Goal: Task Accomplishment & Management: Use online tool/utility

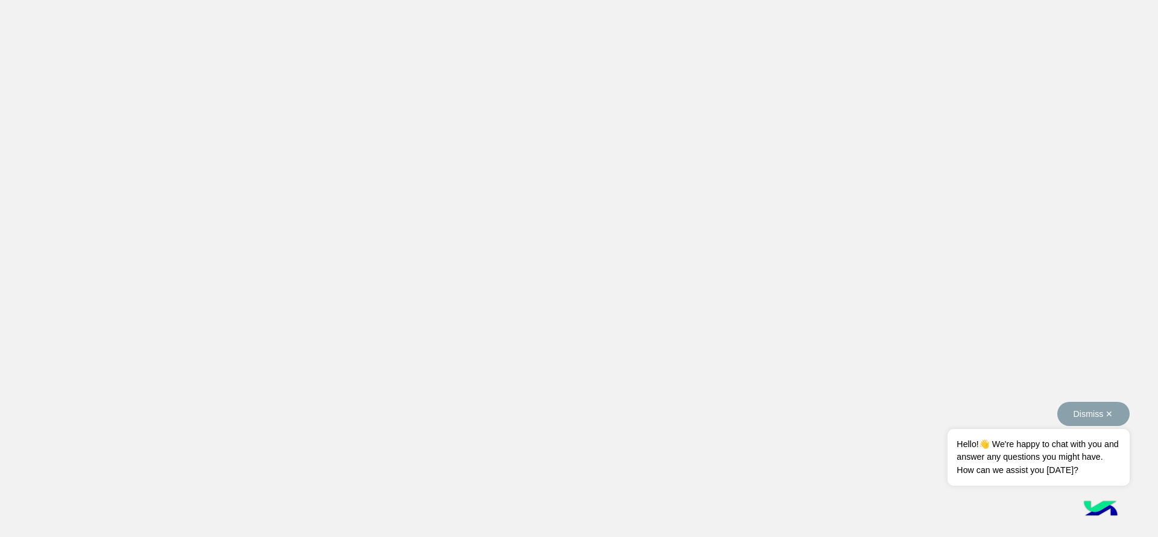
click at [1117, 420] on button "Dismiss ✕" at bounding box center [1093, 414] width 72 height 24
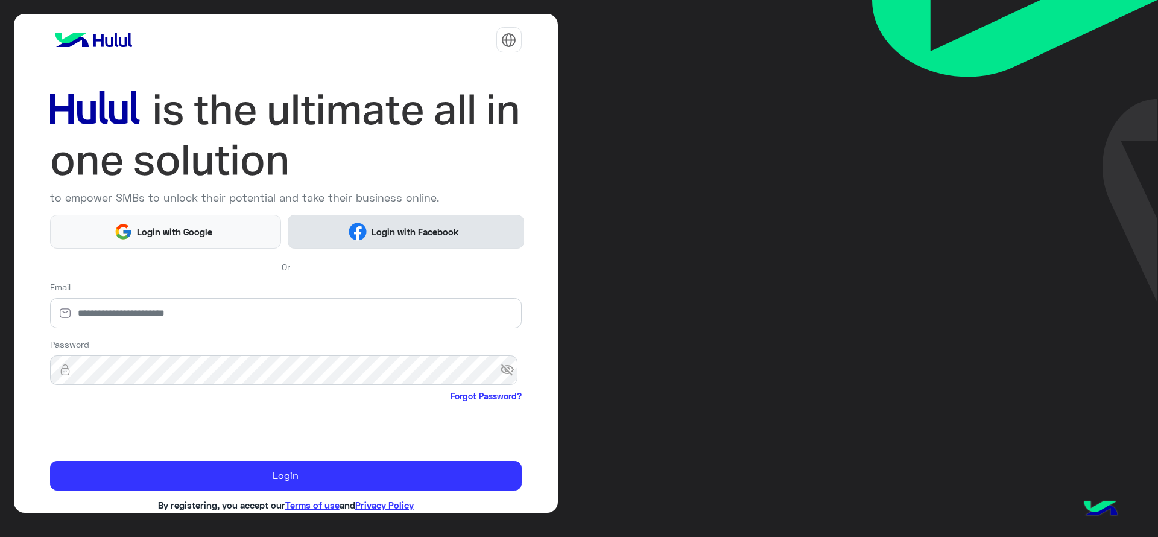
click at [437, 232] on span "Login with Facebook" at bounding box center [415, 232] width 96 height 14
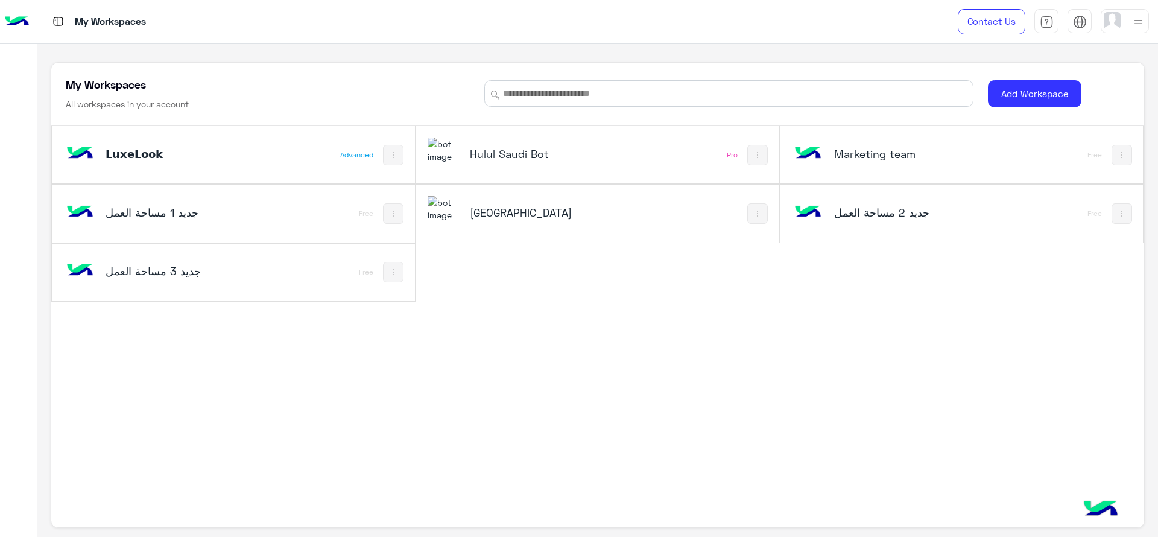
click at [73, 155] on img at bounding box center [79, 153] width 33 height 33
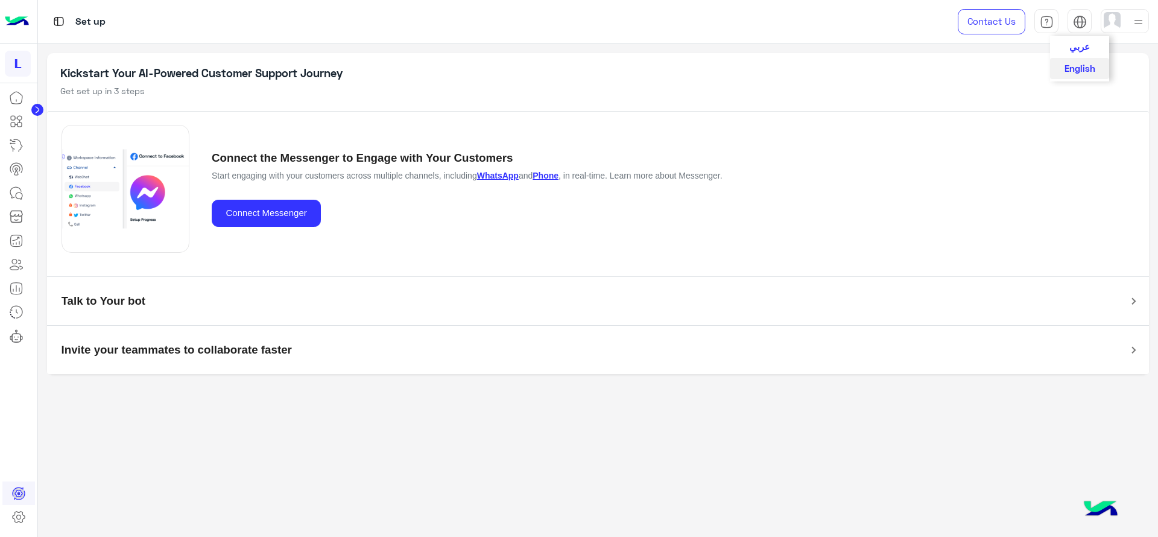
click at [1080, 23] on img at bounding box center [1080, 22] width 14 height 14
click at [1082, 43] on span "عربي" at bounding box center [1079, 45] width 20 height 11
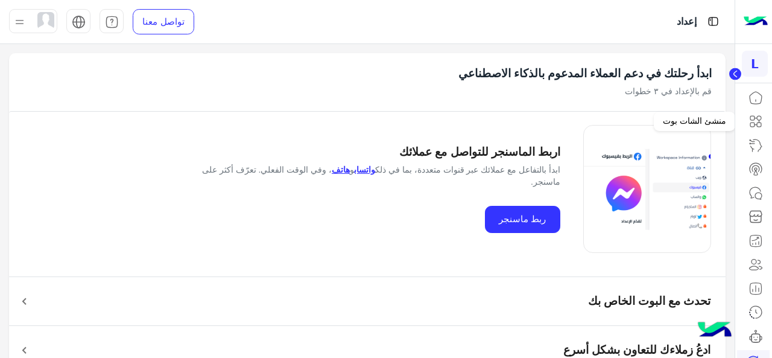
click at [760, 122] on icon at bounding box center [755, 121] width 14 height 14
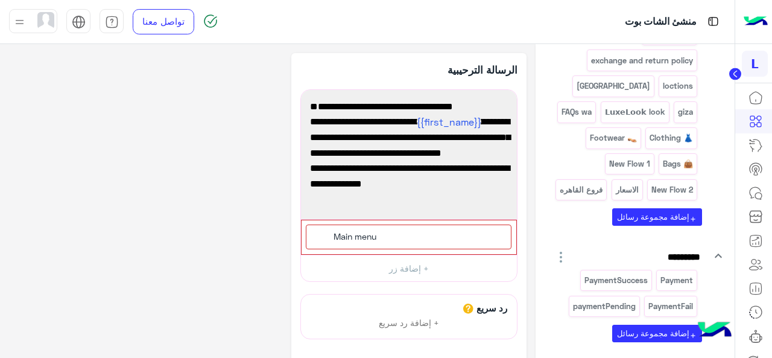
scroll to position [880, 0]
click at [667, 225] on button "add إضافة مجموعة رسائل" at bounding box center [657, 215] width 90 height 17
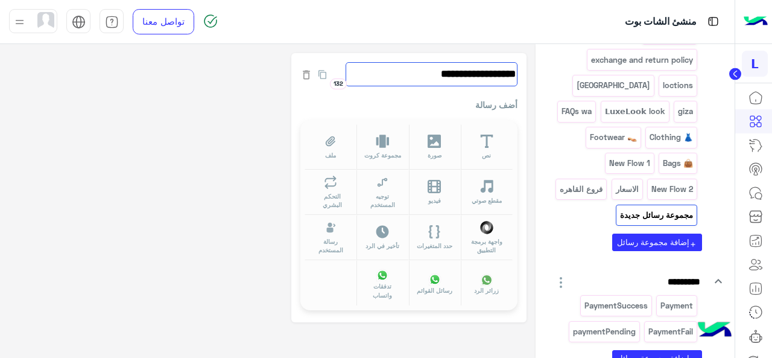
click at [486, 69] on input "**********" at bounding box center [431, 74] width 172 height 24
type input "*"
type input "**********"
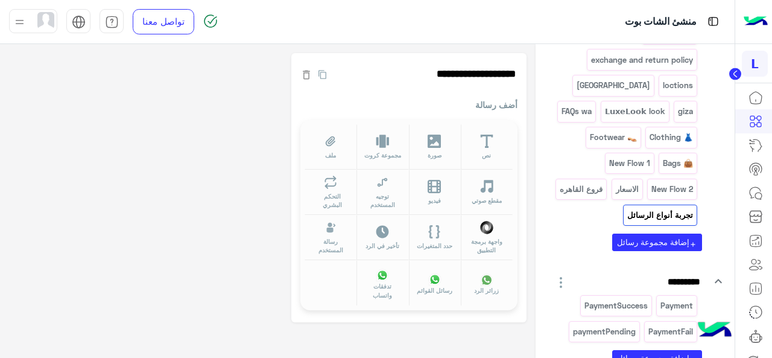
click at [447, 318] on div "**********" at bounding box center [408, 187] width 235 height 269
click at [391, 190] on button "توجيه المستخدم" at bounding box center [382, 191] width 52 height 45
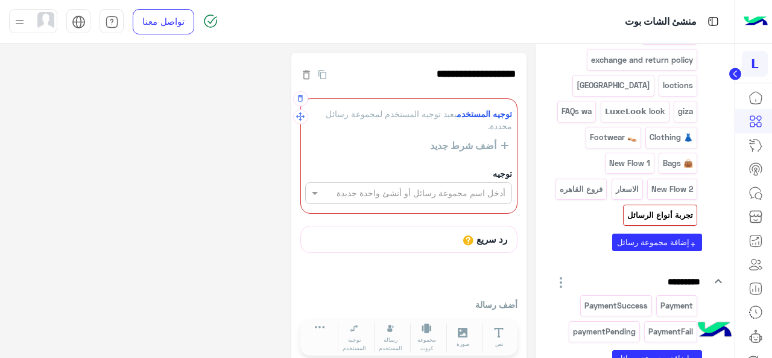
click at [484, 192] on input "text" at bounding box center [429, 193] width 153 height 13
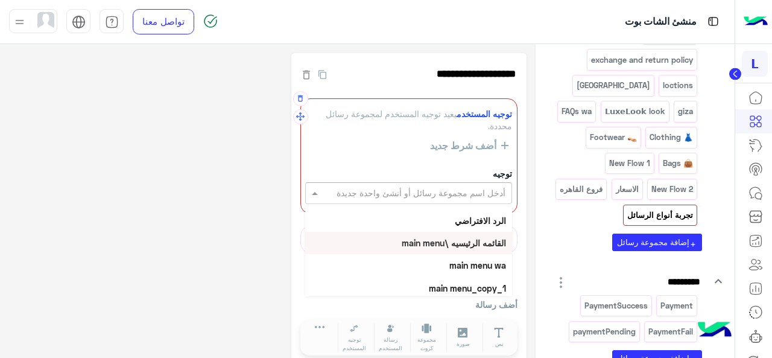
scroll to position [0, 0]
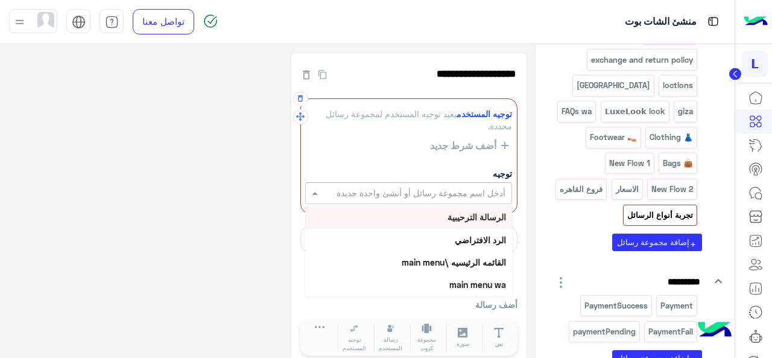
click at [475, 218] on b "الرسالة الترحيبية" at bounding box center [476, 217] width 58 height 10
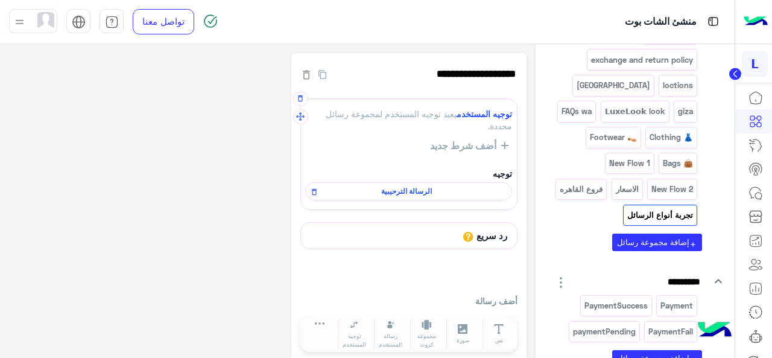
click at [473, 146] on span "أضف شرط جديد" at bounding box center [465, 145] width 71 height 11
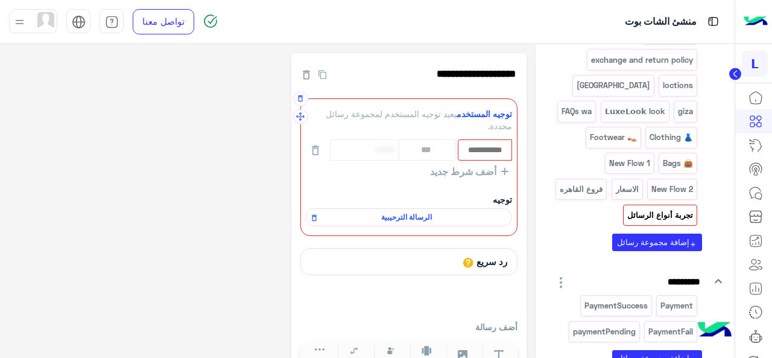
click at [486, 148] on input "text" at bounding box center [485, 149] width 52 height 19
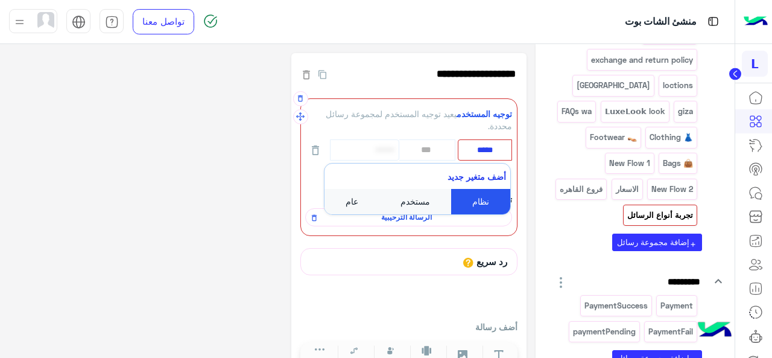
type input "****"
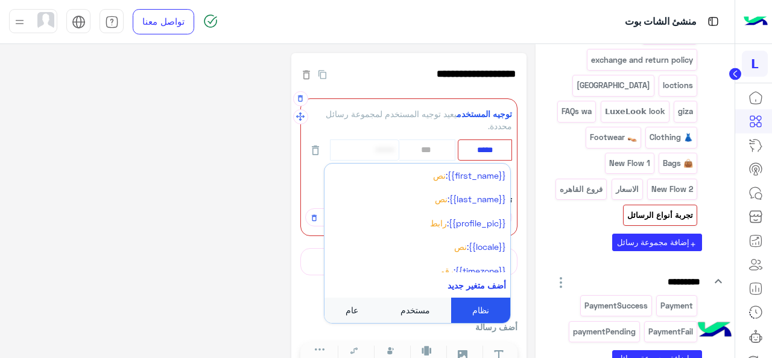
type input "****"
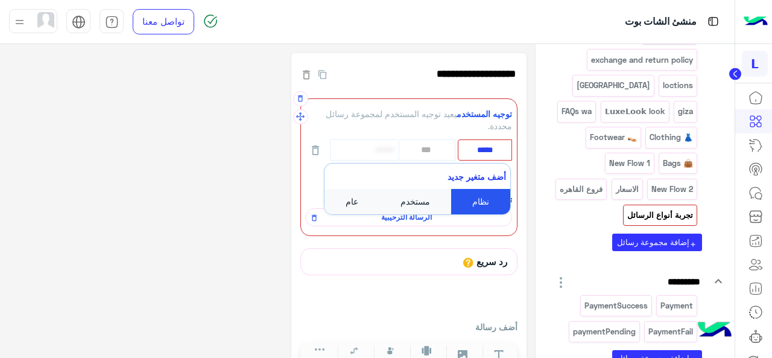
type input "****"
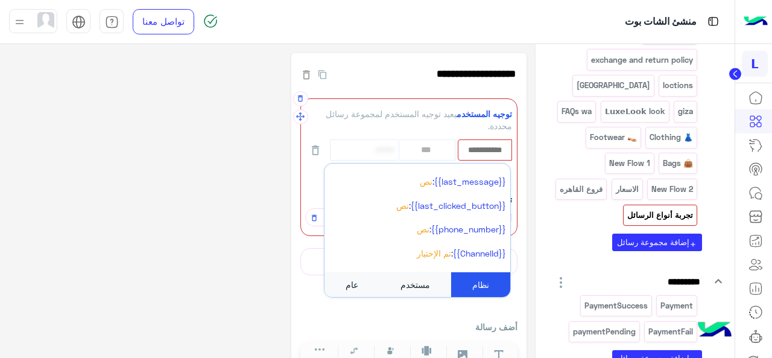
scroll to position [200, 0]
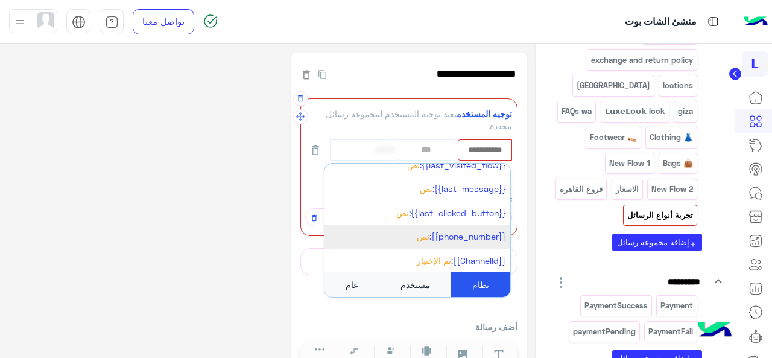
click at [477, 238] on span "{{phone_number}}:" at bounding box center [467, 236] width 77 height 10
select select "**"
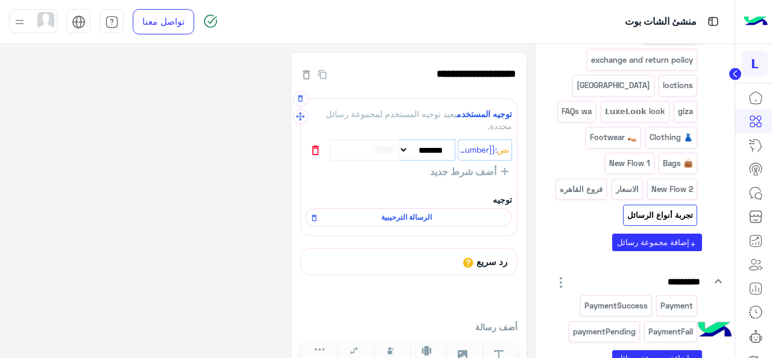
click at [314, 146] on icon "button" at bounding box center [315, 150] width 7 height 10
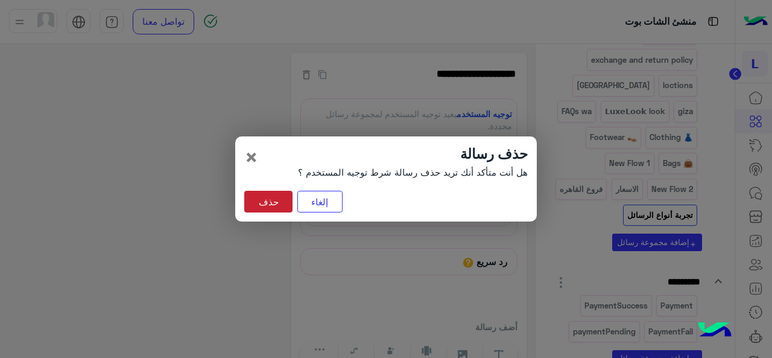
click at [276, 196] on button "حذف" at bounding box center [268, 202] width 48 height 22
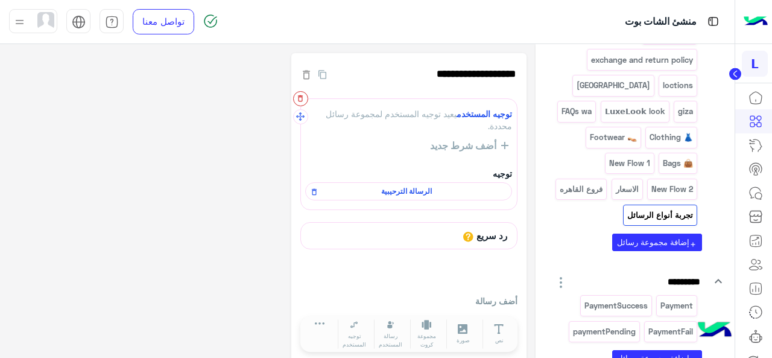
click at [301, 104] on button "button" at bounding box center [300, 98] width 15 height 15
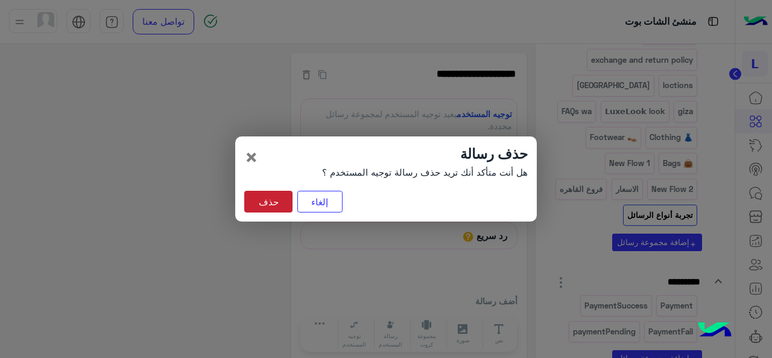
click at [266, 197] on button "حذف" at bounding box center [268, 202] width 48 height 22
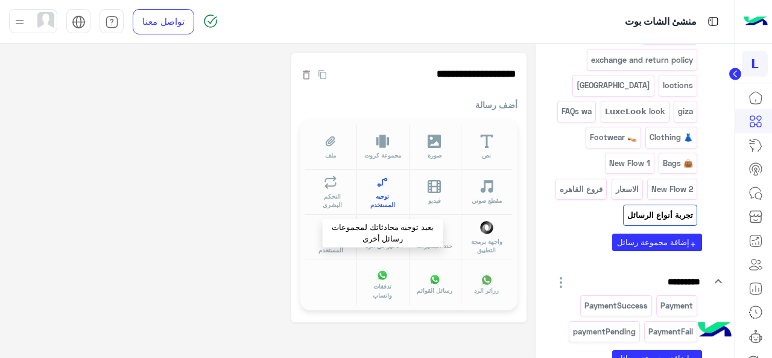
click at [386, 192] on span "توجيه المستخدم" at bounding box center [382, 201] width 37 height 18
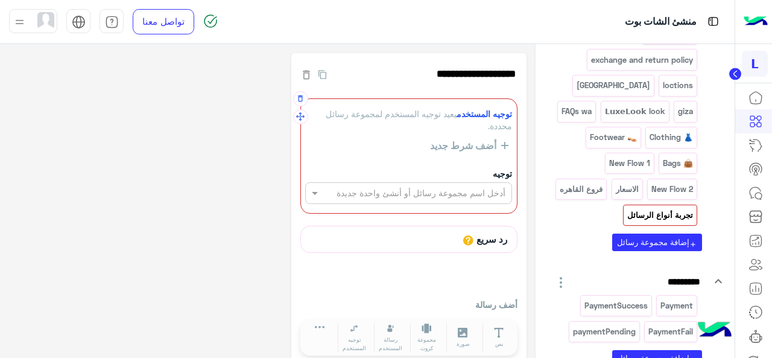
click at [477, 142] on span "أضف شرط جديد" at bounding box center [465, 145] width 71 height 11
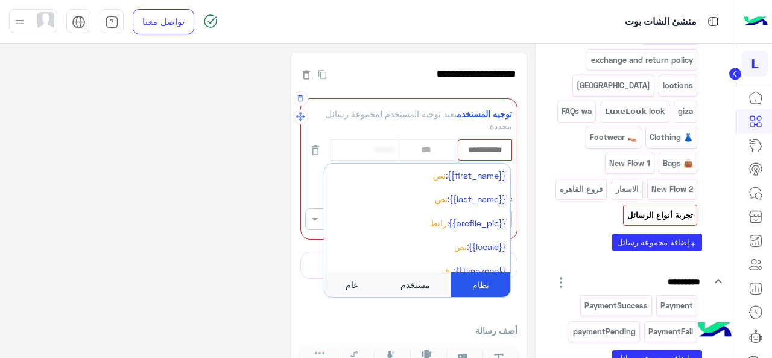
click at [490, 147] on input "text" at bounding box center [485, 149] width 52 height 19
click at [199, 204] on div "**********" at bounding box center [267, 223] width 517 height 341
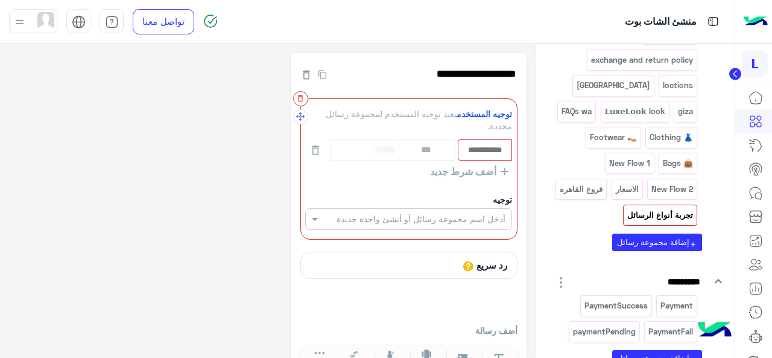
click at [302, 98] on icon "button" at bounding box center [300, 98] width 5 height 7
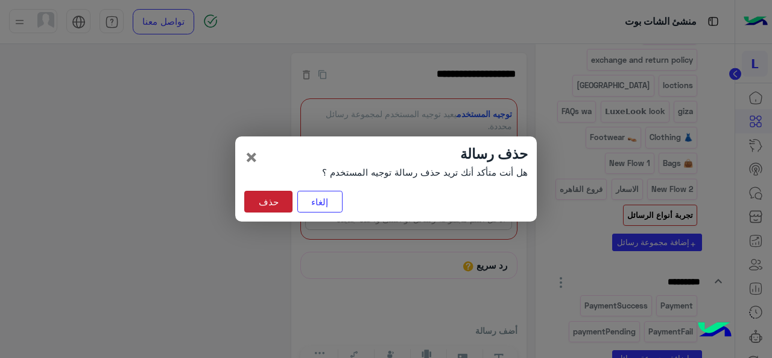
click at [274, 204] on button "حذف" at bounding box center [268, 202] width 48 height 22
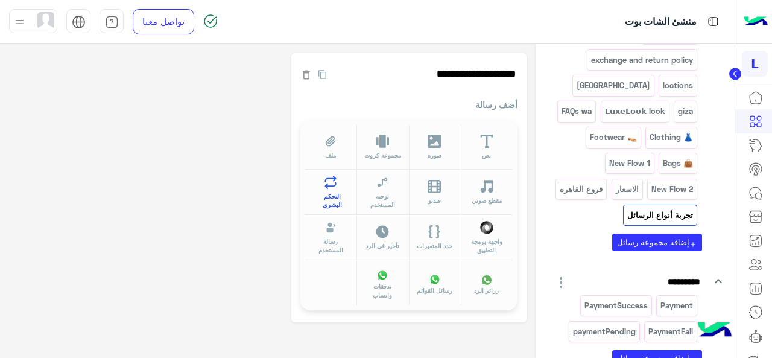
click at [337, 187] on icon at bounding box center [331, 182] width 14 height 14
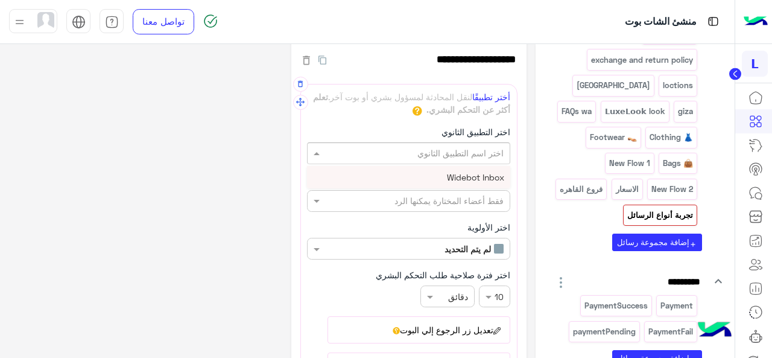
scroll to position [0, -6]
click at [455, 150] on input "text" at bounding box center [407, 153] width 206 height 13
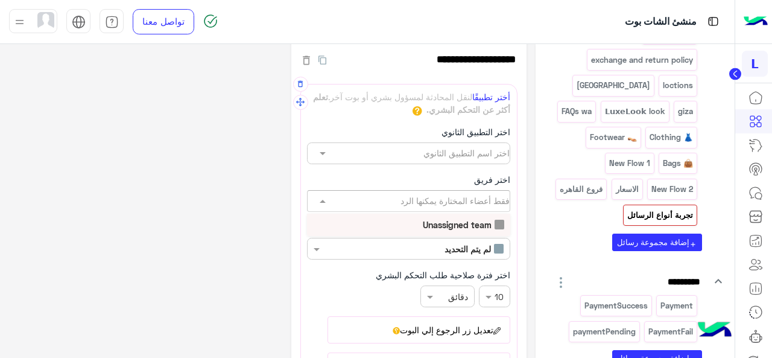
click at [326, 207] on div "فقط أعضاء المختارة يمكنها الرد" at bounding box center [408, 201] width 203 height 22
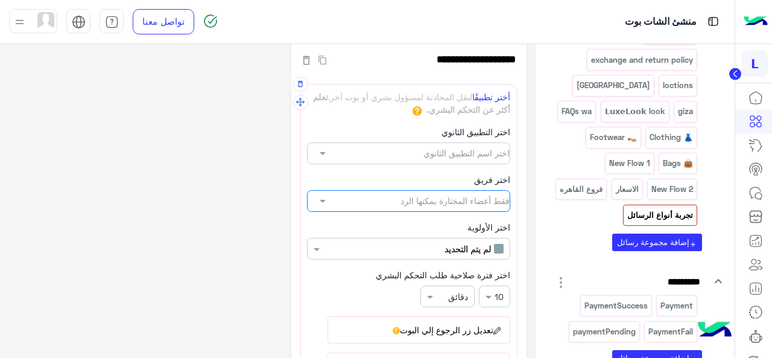
click at [368, 195] on input "text" at bounding box center [407, 201] width 206 height 13
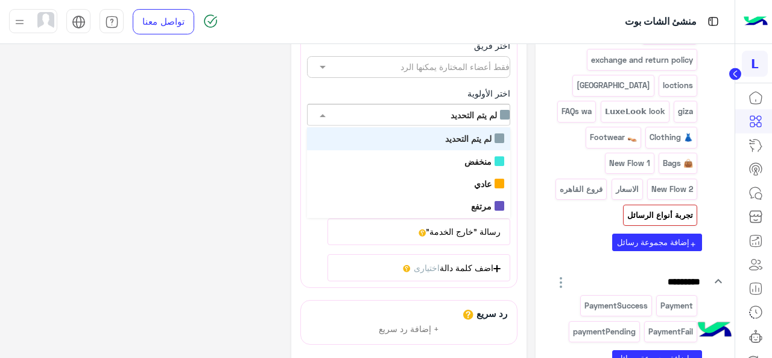
click at [444, 118] on input "text" at bounding box center [407, 115] width 206 height 13
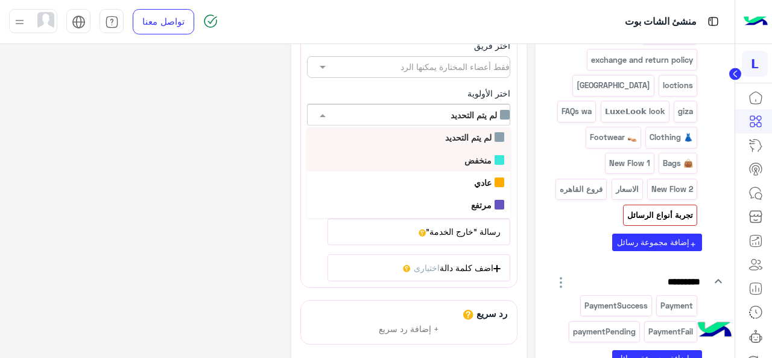
scroll to position [0, 0]
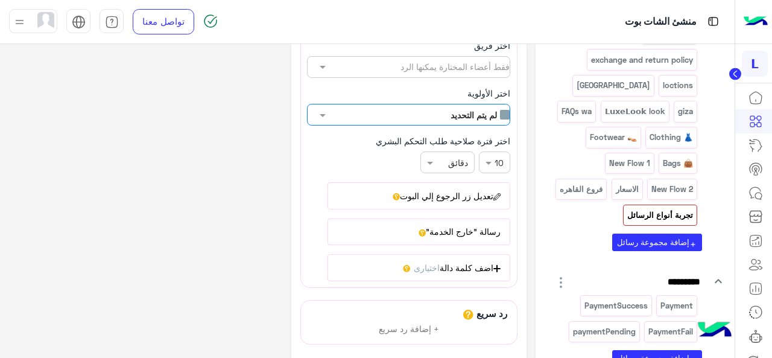
click at [418, 109] on input "text" at bounding box center [407, 115] width 206 height 13
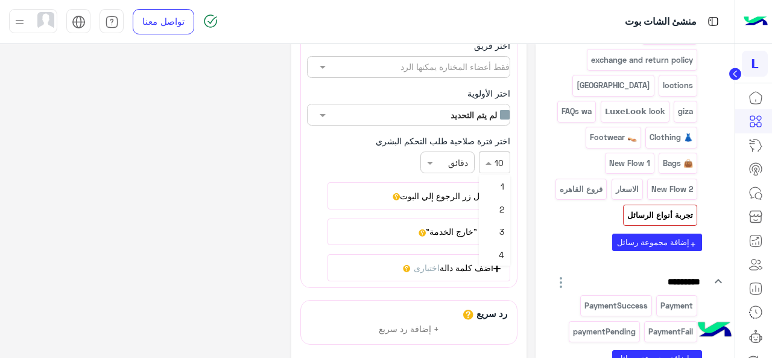
scroll to position [0, -6]
click at [499, 156] on div "× 10" at bounding box center [494, 162] width 31 height 22
click at [446, 156] on input "text" at bounding box center [437, 162] width 71 height 13
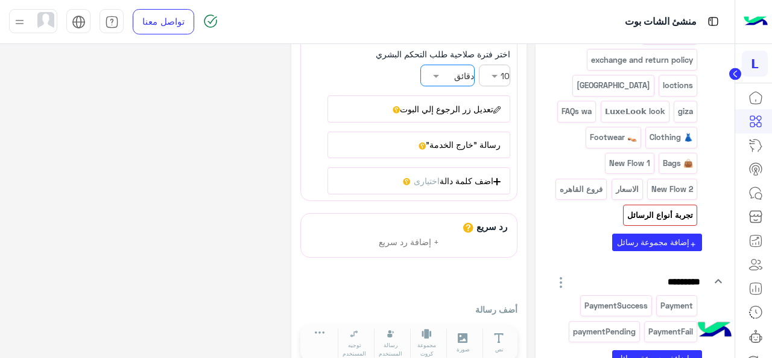
scroll to position [235, 0]
click at [428, 104] on button "تعديل زر الرجوع إلي البوت" at bounding box center [418, 109] width 183 height 27
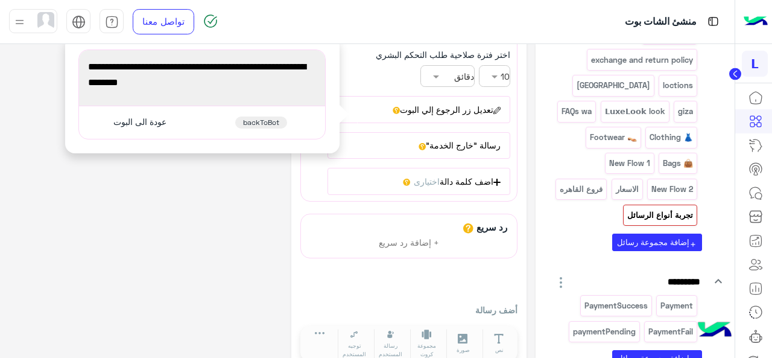
click at [225, 119] on div "عودة الى البوت backToBot" at bounding box center [202, 123] width 237 height 24
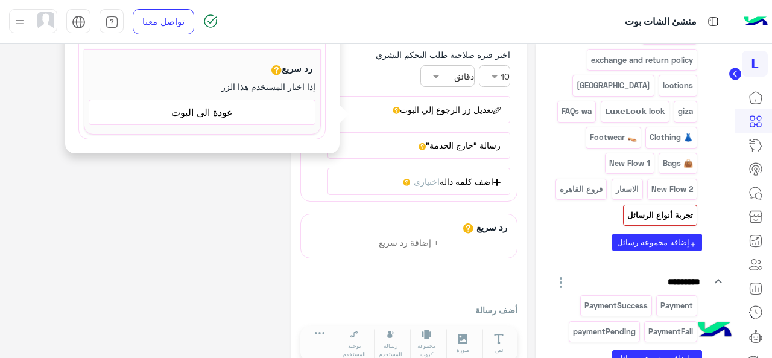
click at [235, 114] on span "عودة الى البوت" at bounding box center [201, 112] width 217 height 16
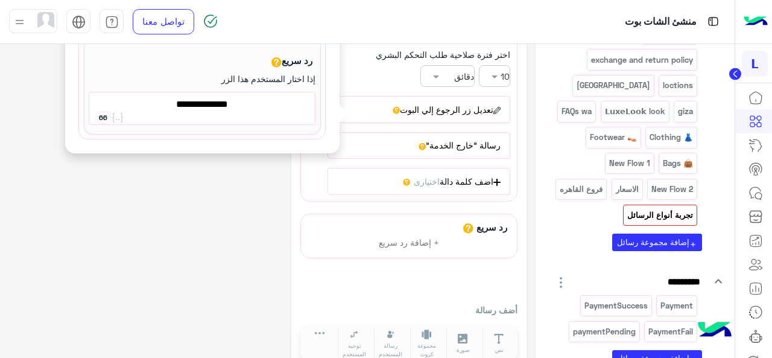
click at [200, 157] on div "**********" at bounding box center [267, 96] width 517 height 555
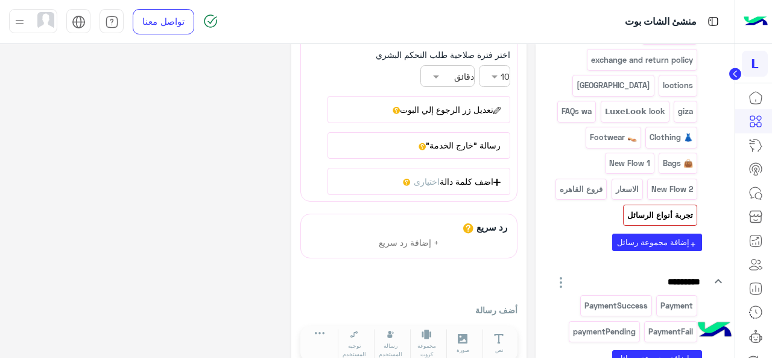
click at [394, 143] on button "رسالة "خارج الخدمة"" at bounding box center [418, 145] width 183 height 27
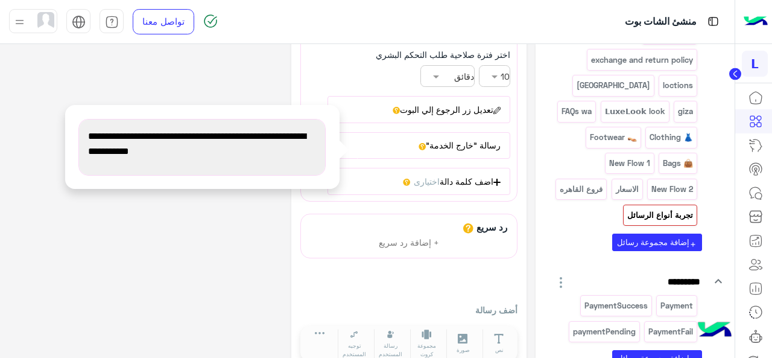
click at [256, 206] on div "**********" at bounding box center [267, 96] width 517 height 555
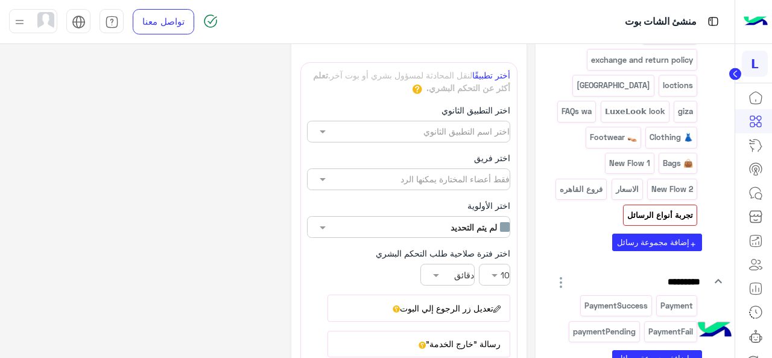
scroll to position [36, 0]
click at [377, 138] on div "اختر اسم التطبيق الثانوي" at bounding box center [408, 132] width 203 height 22
click at [385, 153] on div "Widebot Inbox" at bounding box center [408, 156] width 203 height 22
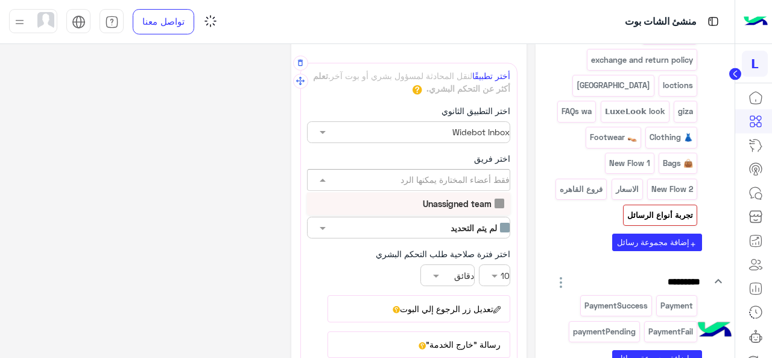
click at [392, 174] on input "text" at bounding box center [407, 180] width 206 height 13
click at [422, 197] on div "Unassigned team" at bounding box center [408, 203] width 203 height 22
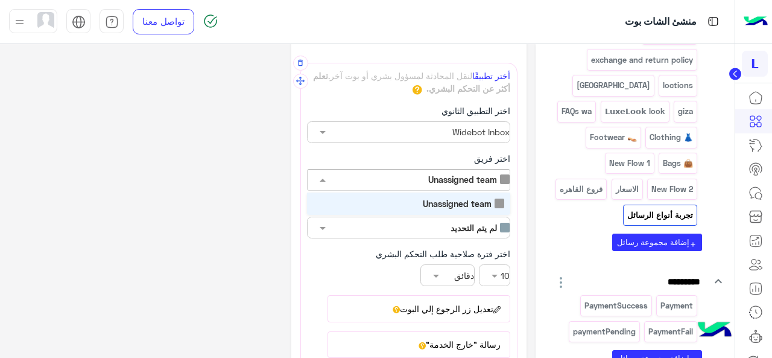
click at [335, 174] on input "text" at bounding box center [407, 180] width 206 height 13
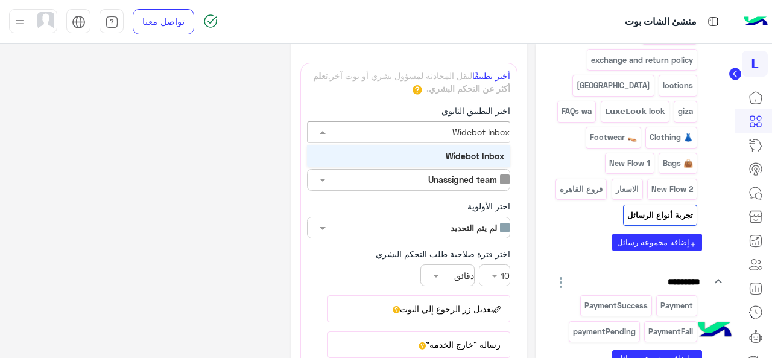
click at [364, 134] on input "text" at bounding box center [407, 132] width 206 height 13
click at [316, 112] on div "اختر التطبيق الثانوي اختر اسم التطبيق الثانوي × Widebot Inbox Widebot Inbox" at bounding box center [408, 123] width 203 height 39
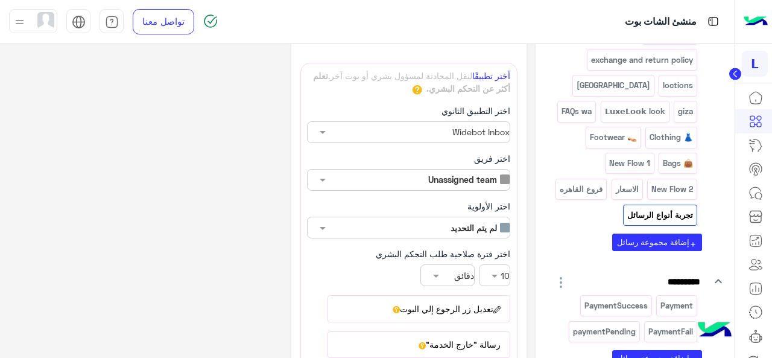
click at [300, 63] on button "button" at bounding box center [300, 63] width 0 height 0
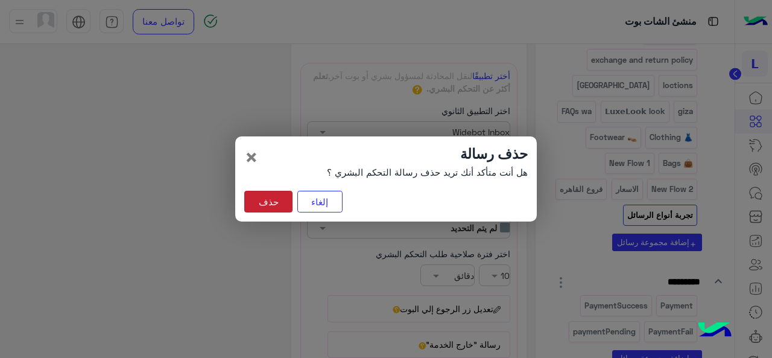
click at [271, 199] on button "حذف" at bounding box center [268, 202] width 48 height 22
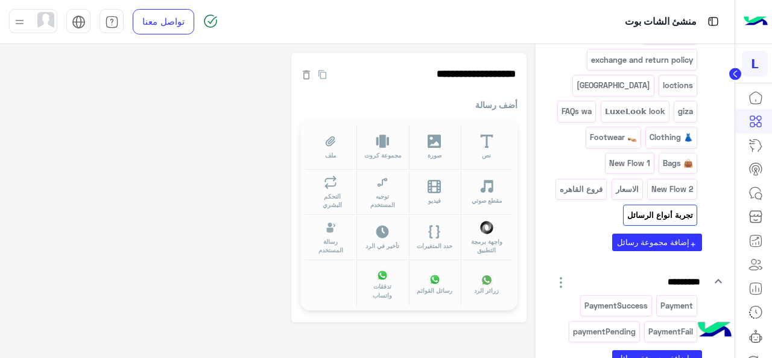
scroll to position [0, 0]
click at [337, 184] on icon at bounding box center [331, 182] width 14 height 14
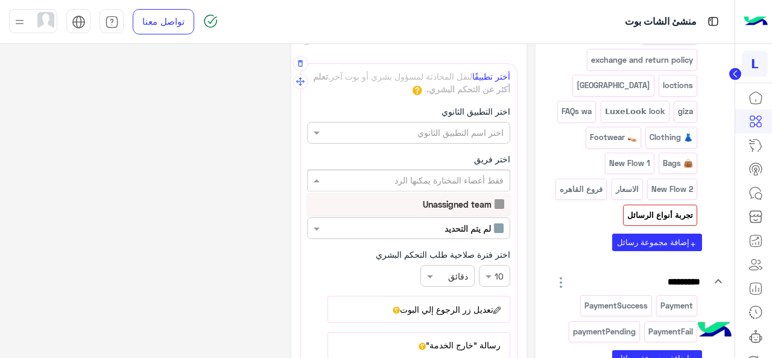
scroll to position [0, -6]
click at [471, 171] on div "فقط أعضاء المختارة يمكنها الرد" at bounding box center [408, 180] width 203 height 22
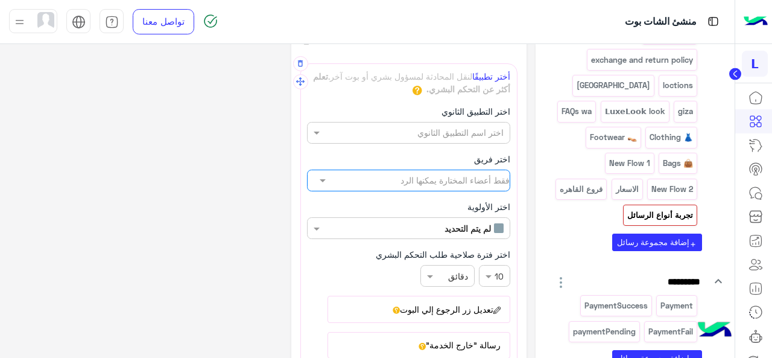
click at [471, 171] on div "فقط أعضاء المختارة يمكنها الرد" at bounding box center [408, 180] width 203 height 22
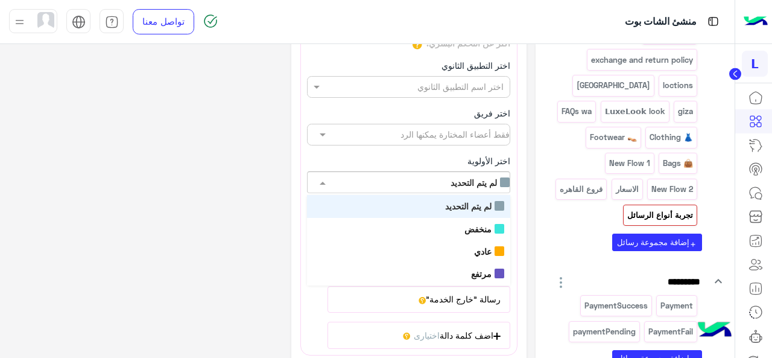
click at [471, 179] on input "text" at bounding box center [407, 182] width 206 height 13
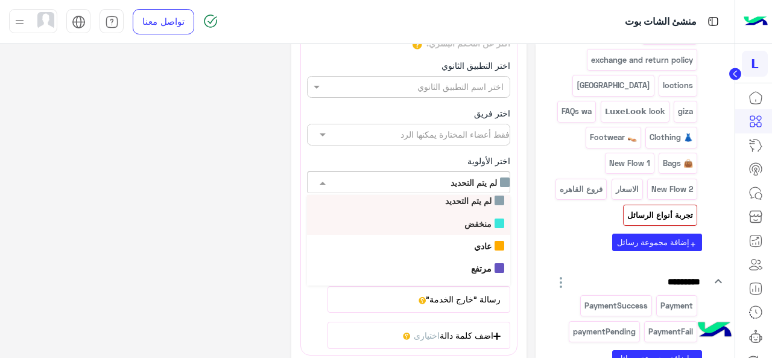
scroll to position [10, 0]
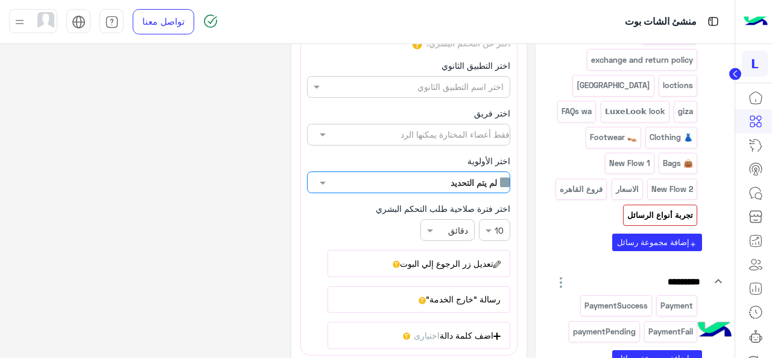
click at [461, 181] on input "text" at bounding box center [407, 182] width 206 height 13
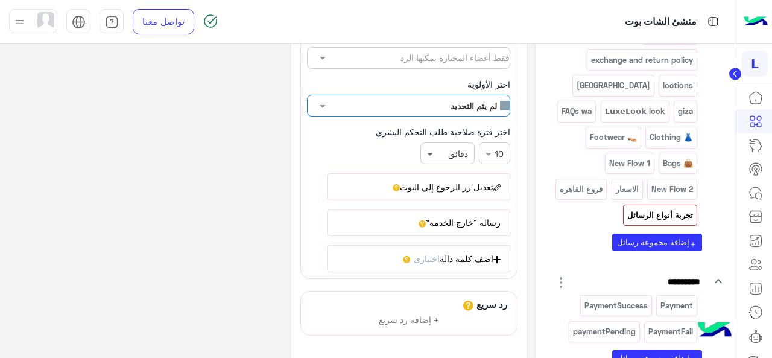
scroll to position [0, 0]
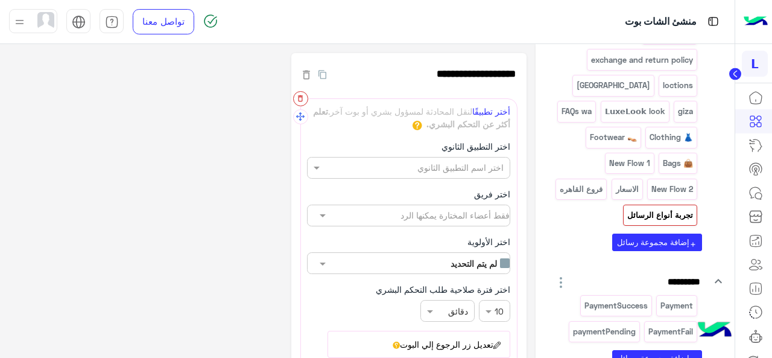
click at [302, 99] on icon "button" at bounding box center [300, 98] width 5 height 7
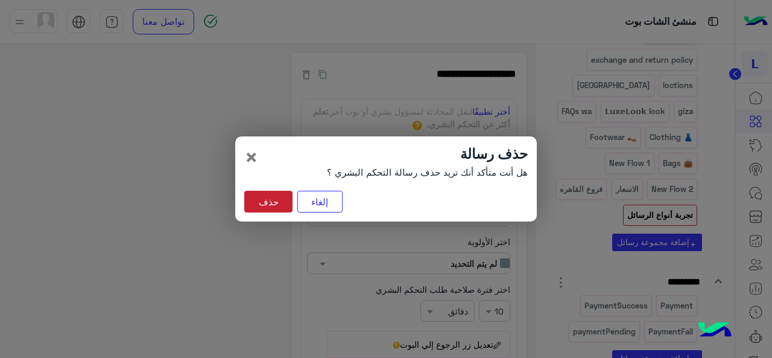
click at [262, 204] on button "حذف" at bounding box center [268, 202] width 48 height 22
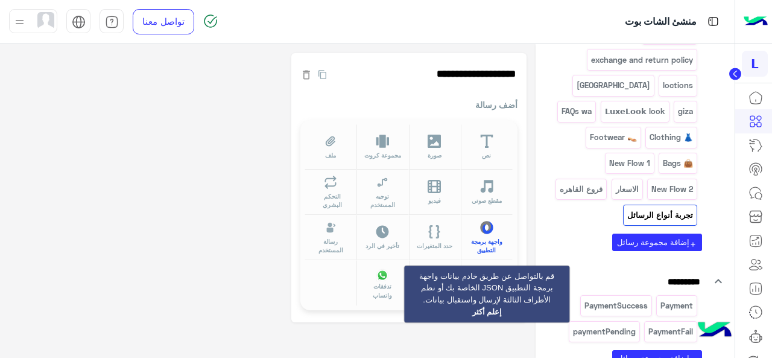
click at [482, 228] on icon at bounding box center [486, 227] width 12 height 13
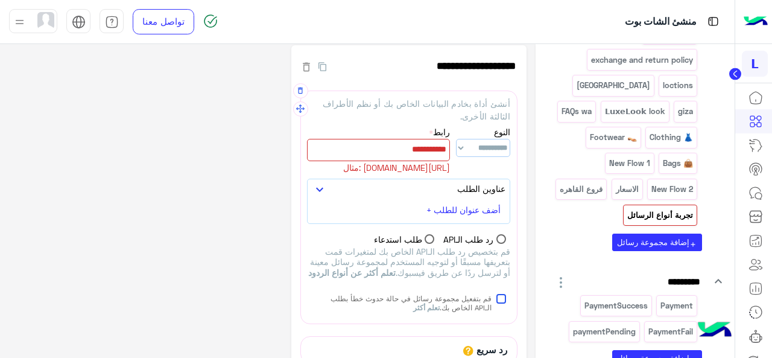
scroll to position [10, 0]
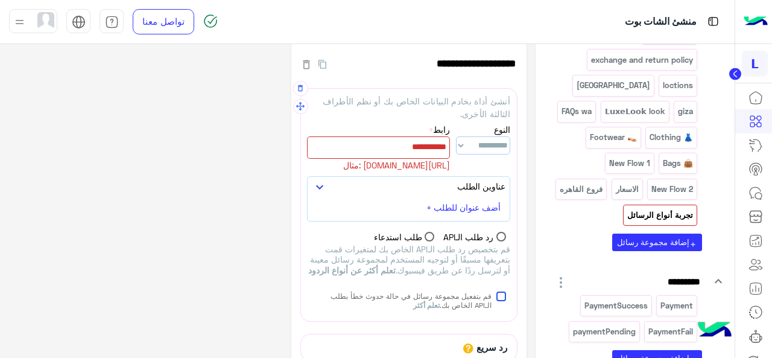
click at [432, 142] on div at bounding box center [378, 147] width 143 height 22
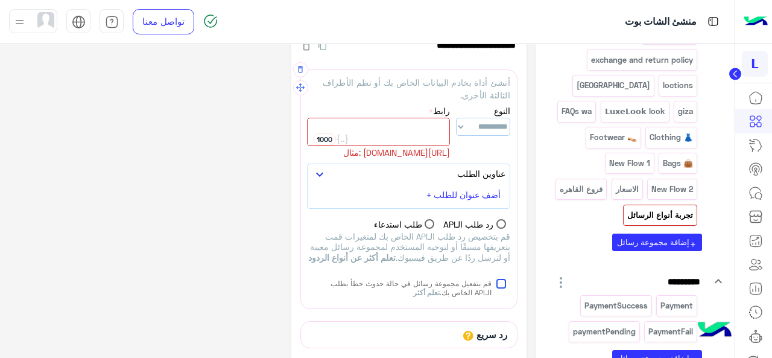
scroll to position [30, 0]
click at [300, 71] on icon "button" at bounding box center [300, 69] width 8 height 8
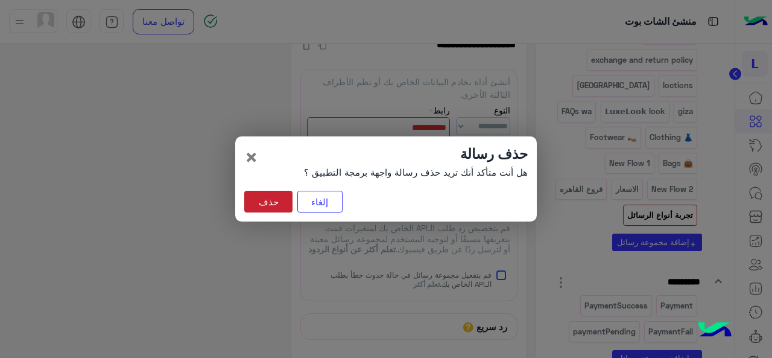
click at [273, 202] on button "حذف" at bounding box center [268, 202] width 48 height 22
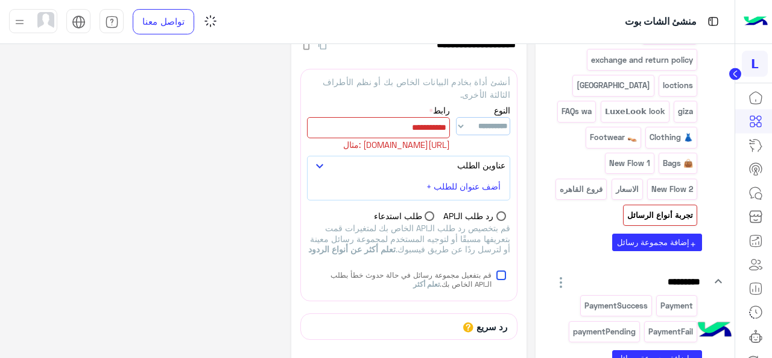
scroll to position [0, 0]
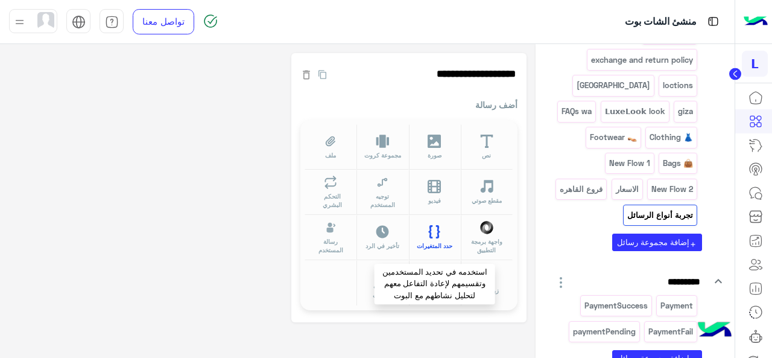
click at [438, 236] on icon at bounding box center [434, 232] width 14 height 14
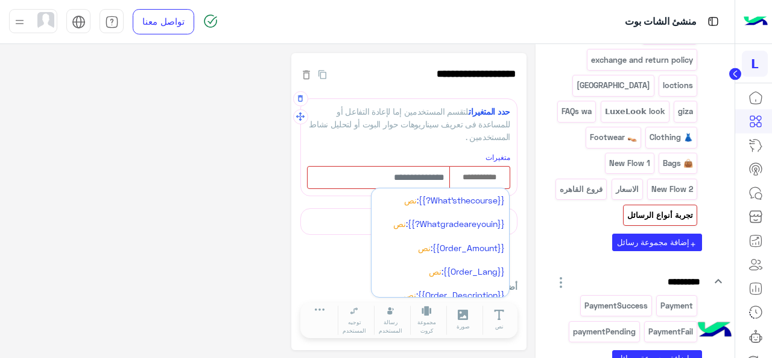
click at [477, 180] on input "text" at bounding box center [480, 177] width 60 height 13
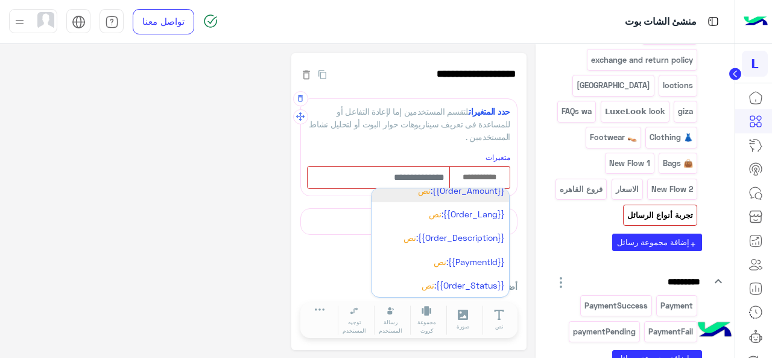
scroll to position [58, 0]
click at [411, 131] on div "حدد المتغيرات لتقسم المستخدمين إما لإعادة التفاعل أو للمساعدة فى تعريف سيناريوه…" at bounding box center [408, 124] width 203 height 38
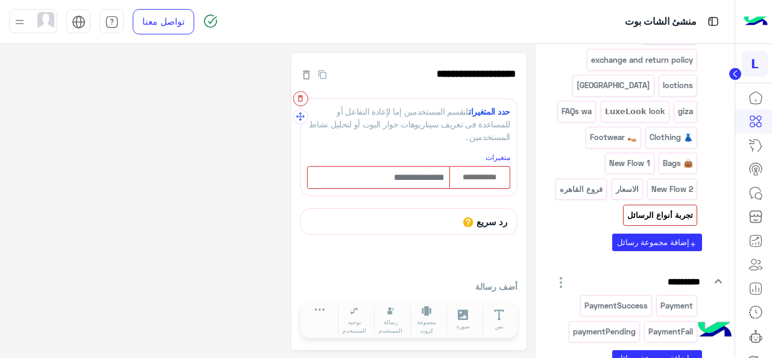
click at [300, 101] on icon "button" at bounding box center [300, 98] width 8 height 8
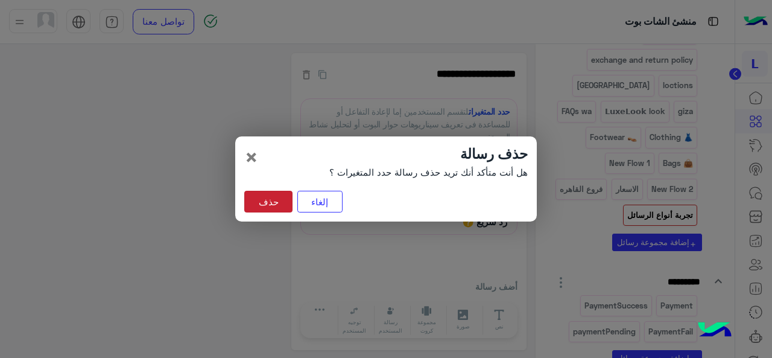
click at [281, 202] on button "حذف" at bounding box center [268, 202] width 48 height 22
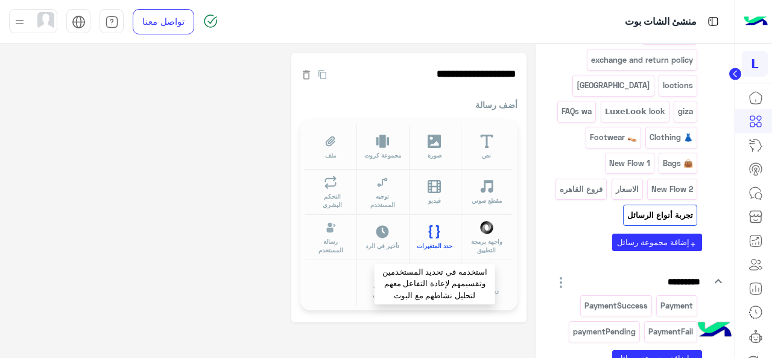
click at [443, 241] on span "حدد المتغيرات" at bounding box center [435, 245] width 36 height 9
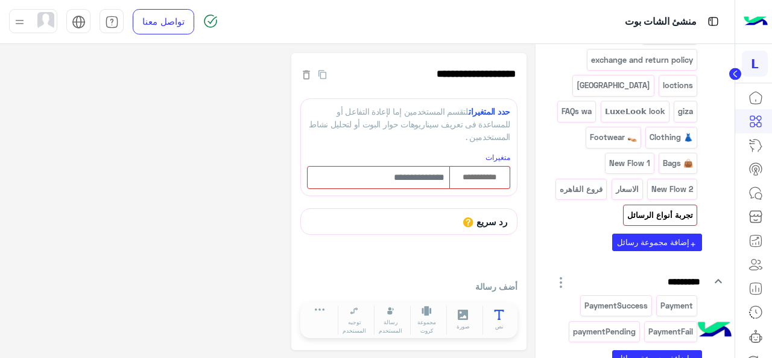
click at [502, 309] on icon at bounding box center [499, 314] width 10 height 10
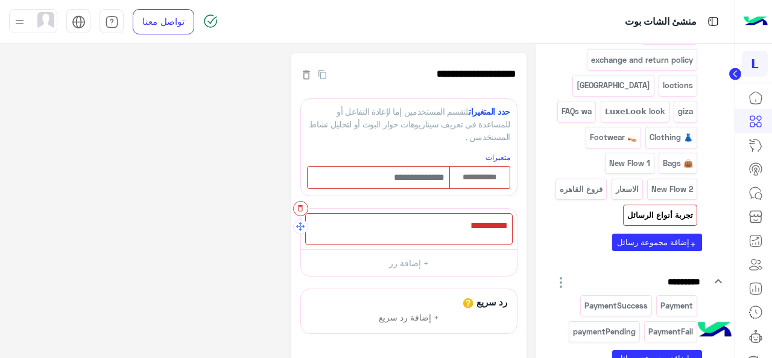
click at [300, 208] on icon "button" at bounding box center [300, 208] width 8 height 8
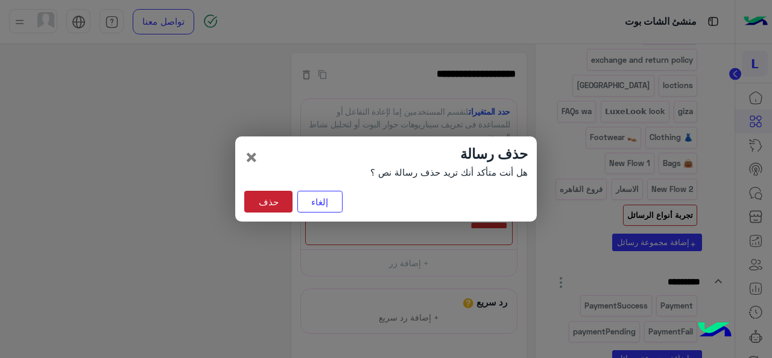
click at [263, 203] on button "حذف" at bounding box center [268, 202] width 48 height 22
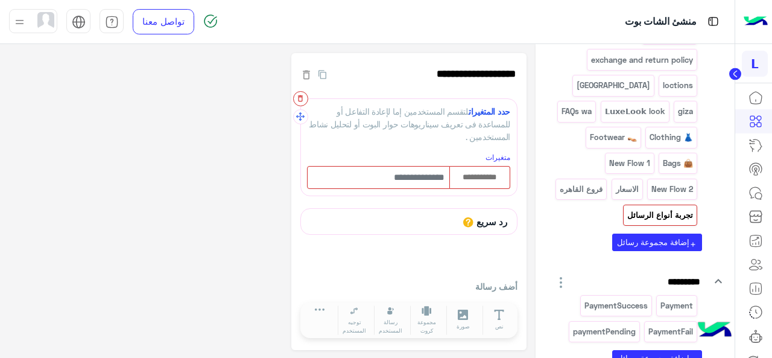
click at [302, 101] on icon "button" at bounding box center [300, 98] width 5 height 7
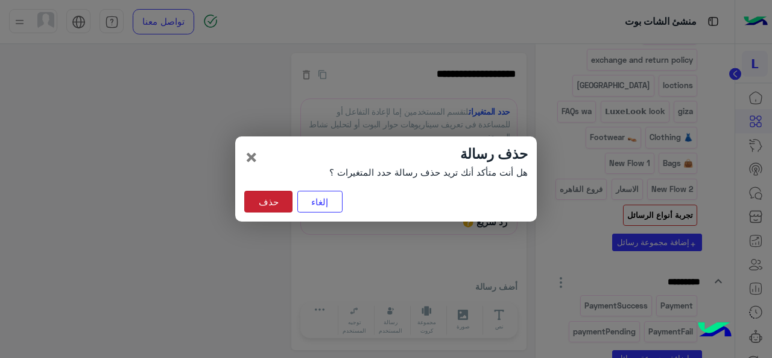
click at [285, 198] on button "حذف" at bounding box center [268, 202] width 48 height 22
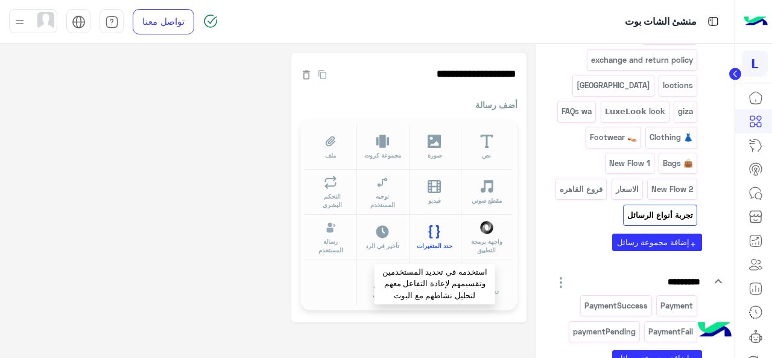
click at [433, 238] on icon at bounding box center [434, 232] width 14 height 14
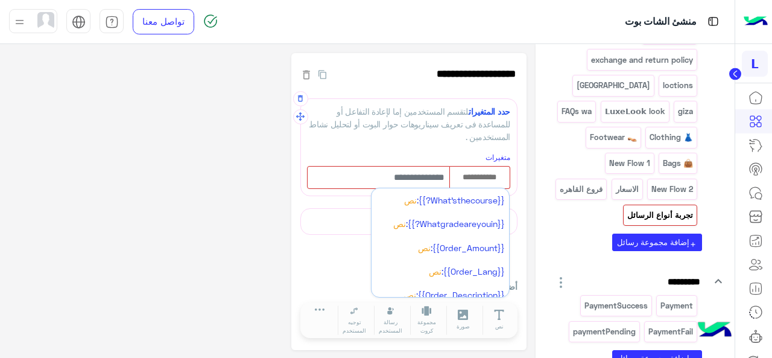
click at [482, 178] on input "text" at bounding box center [480, 177] width 60 height 13
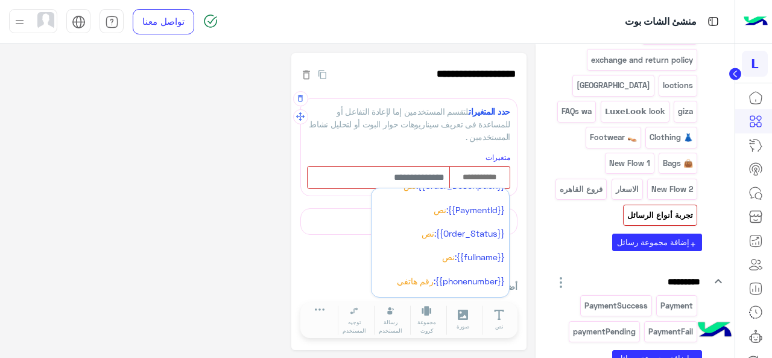
scroll to position [129, 0]
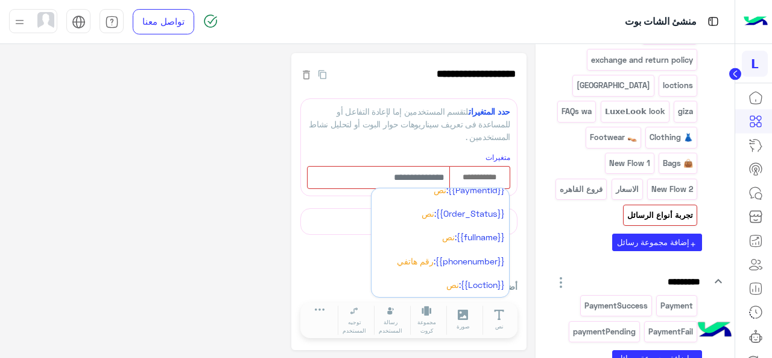
click at [274, 219] on div "**********" at bounding box center [267, 201] width 517 height 297
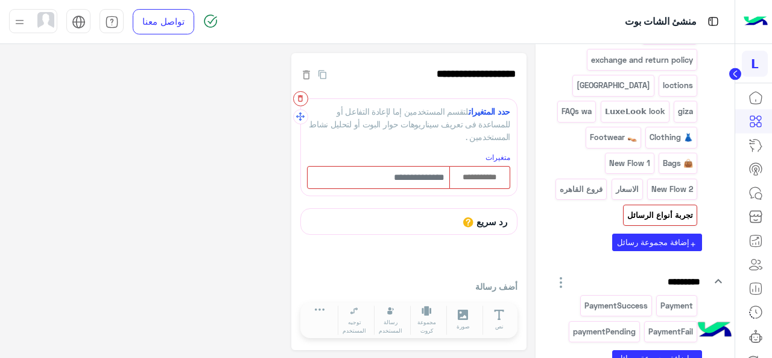
click at [301, 100] on icon "button" at bounding box center [300, 98] width 8 height 8
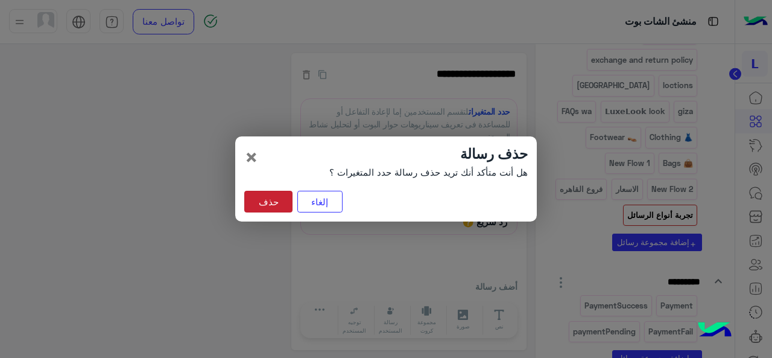
click at [272, 196] on button "حذف" at bounding box center [268, 202] width 48 height 22
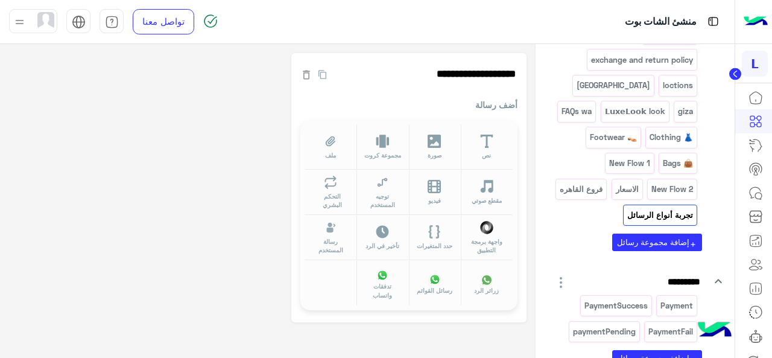
scroll to position [0, 0]
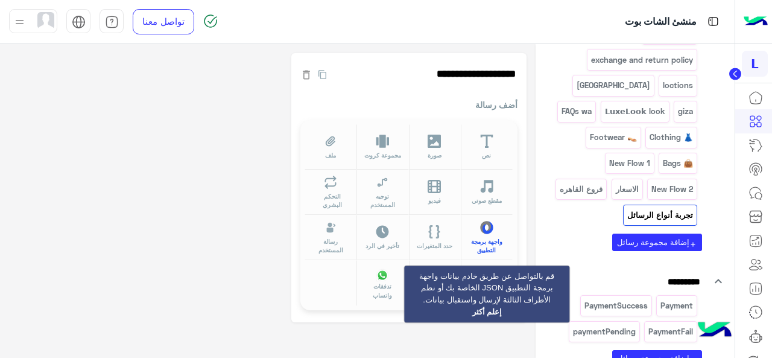
click at [478, 237] on span "واجهة برمجة التطبيق" at bounding box center [486, 246] width 37 height 18
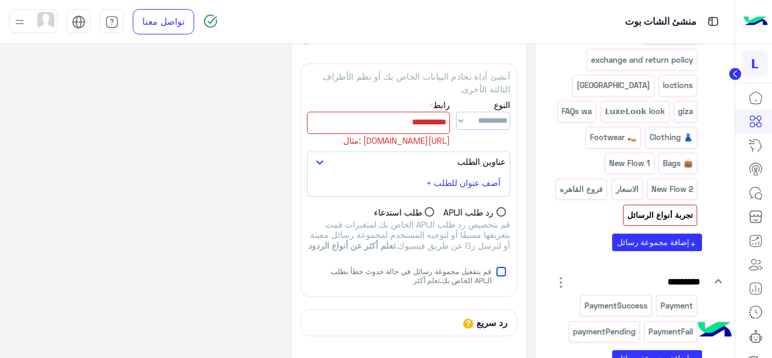
scroll to position [36, 0]
click at [300, 63] on icon "button" at bounding box center [300, 62] width 8 height 8
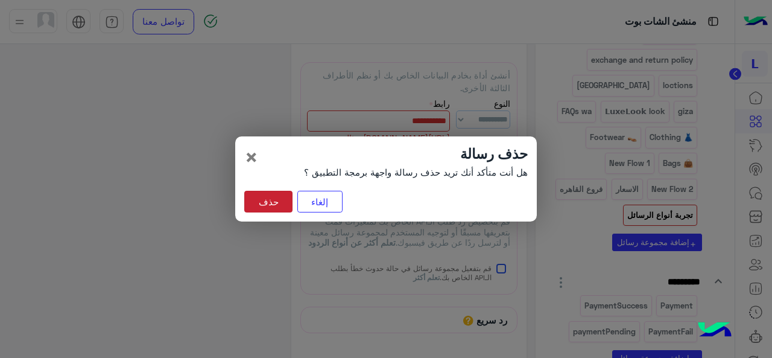
click at [274, 195] on button "حذف" at bounding box center [268, 202] width 48 height 22
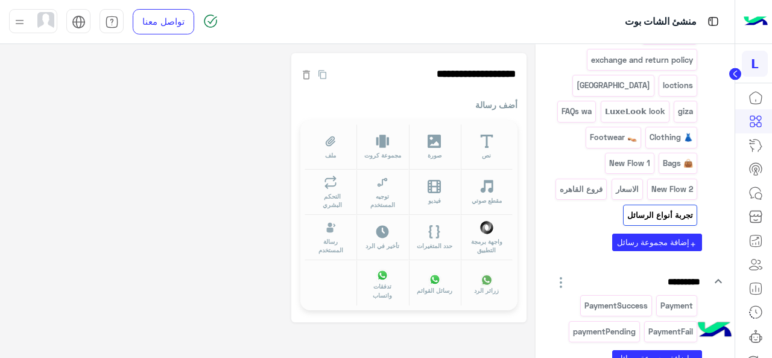
scroll to position [0, 0]
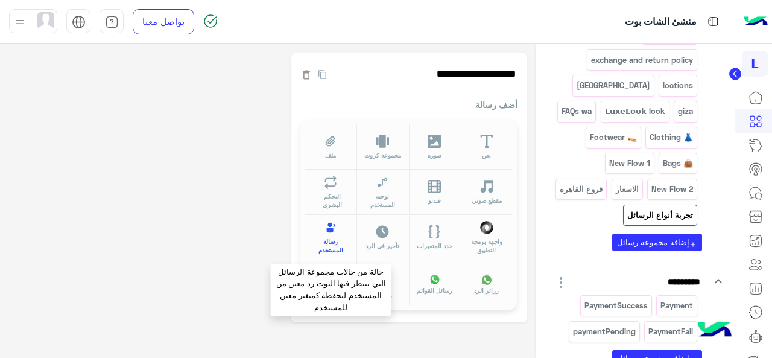
click at [332, 238] on span "رسالة المستخدم" at bounding box center [330, 246] width 37 height 18
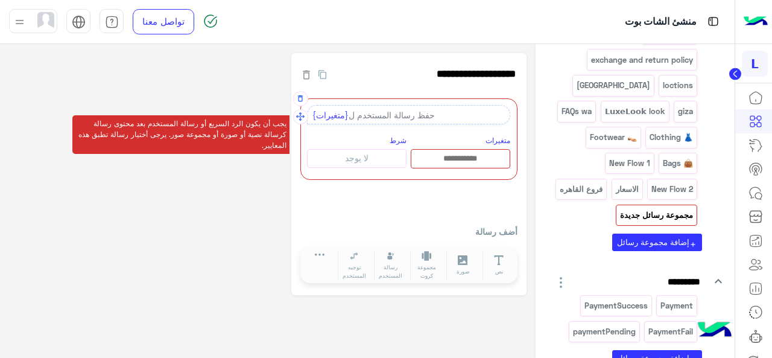
click at [421, 116] on div "حفظ رسالة المستخدم ل {متغيرات}" at bounding box center [408, 114] width 203 height 19
click at [330, 116] on span "{متغيرات}" at bounding box center [330, 115] width 36 height 10
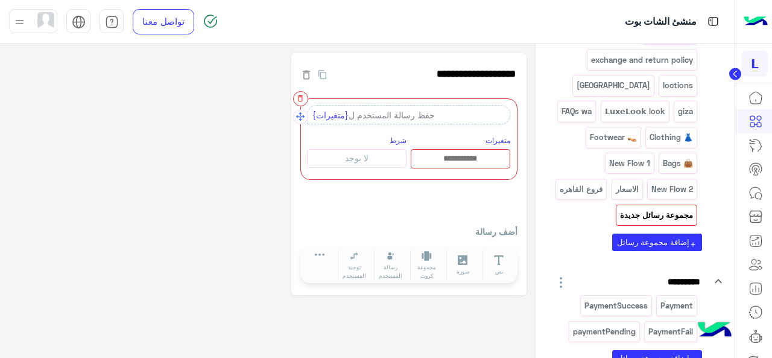
click at [301, 98] on icon "button" at bounding box center [300, 98] width 8 height 8
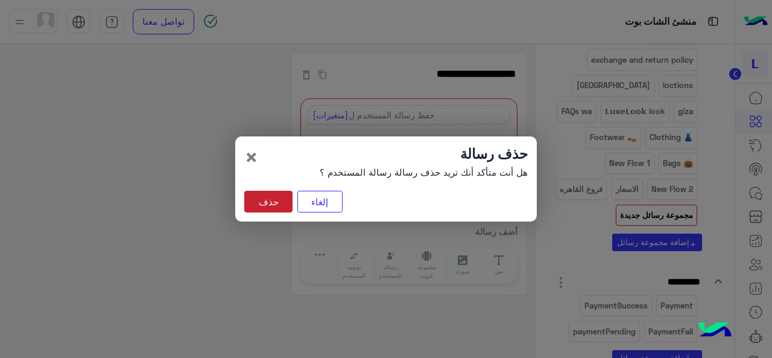
click at [274, 200] on button "حذف" at bounding box center [268, 202] width 48 height 22
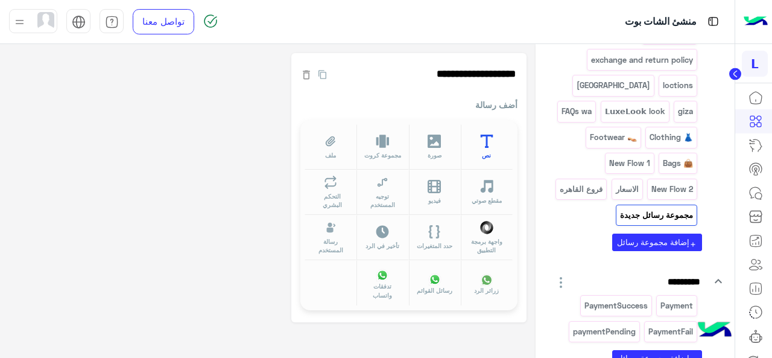
click at [494, 135] on button "نص" at bounding box center [487, 146] width 52 height 45
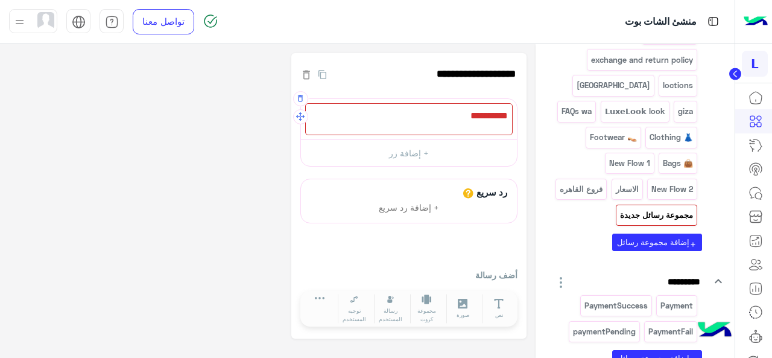
click at [446, 122] on div at bounding box center [408, 119] width 207 height 32
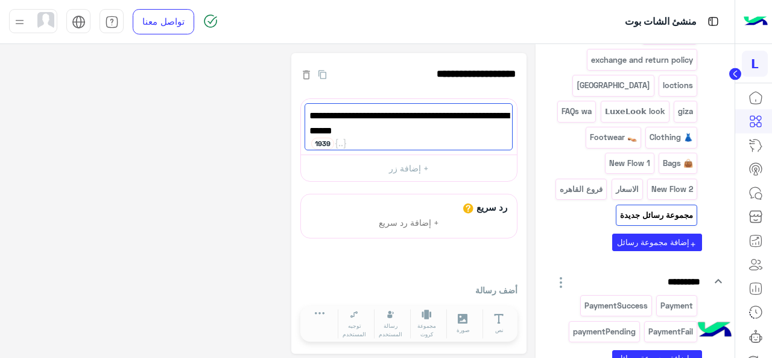
type textarea "**********"
click at [226, 166] on div "**********" at bounding box center [267, 203] width 517 height 301
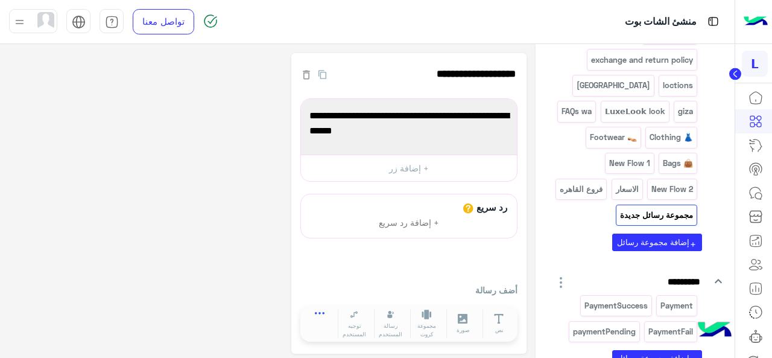
click at [317, 313] on icon at bounding box center [320, 317] width 10 height 10
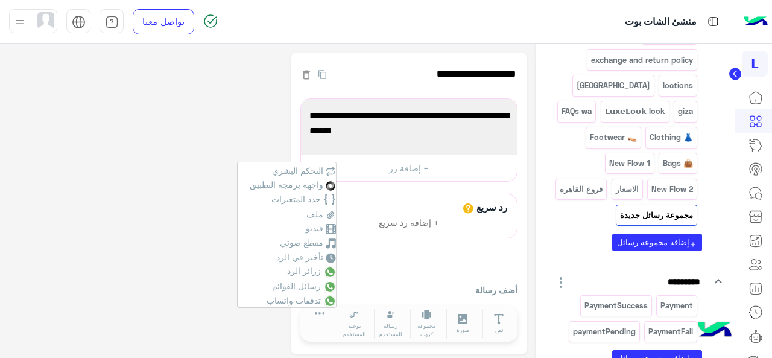
click at [388, 277] on div "رد سريع + إضافة رد سريع أضف رسالة نص صورة مجموعة كروت ملف مقطع صوتي فيديو توجيه…" at bounding box center [408, 269] width 217 height 151
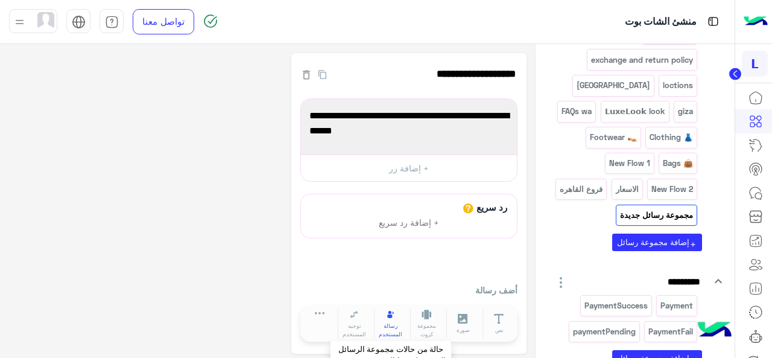
click at [394, 321] on span "رسالة المستخدم" at bounding box center [390, 329] width 33 height 16
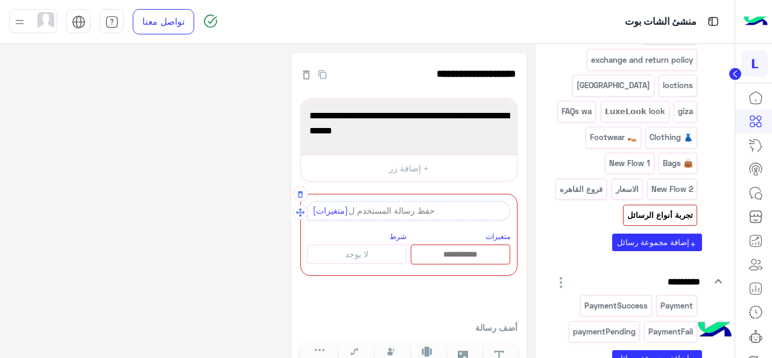
click at [315, 208] on span "{متغيرات}" at bounding box center [330, 210] width 36 height 10
click at [389, 212] on div "حفظ رسالة المستخدم ل {متغيرات}" at bounding box center [408, 210] width 203 height 19
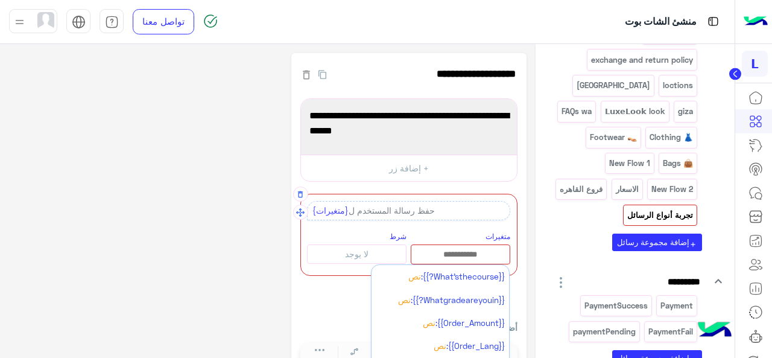
click at [455, 249] on input "text" at bounding box center [460, 254] width 98 height 13
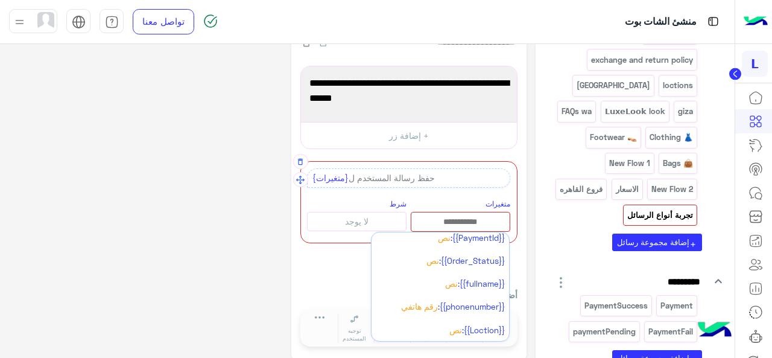
scroll to position [120, 0]
click at [446, 303] on span "{{phonenumber}}:" at bounding box center [471, 308] width 67 height 10
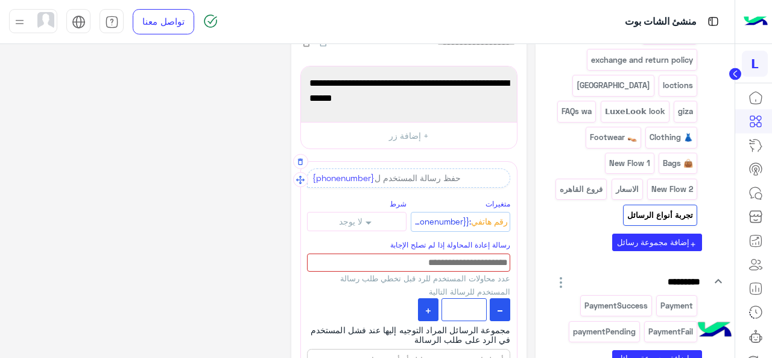
click at [418, 178] on div "حفظ رسالة المستخدم ل {phonenumber}" at bounding box center [408, 177] width 203 height 19
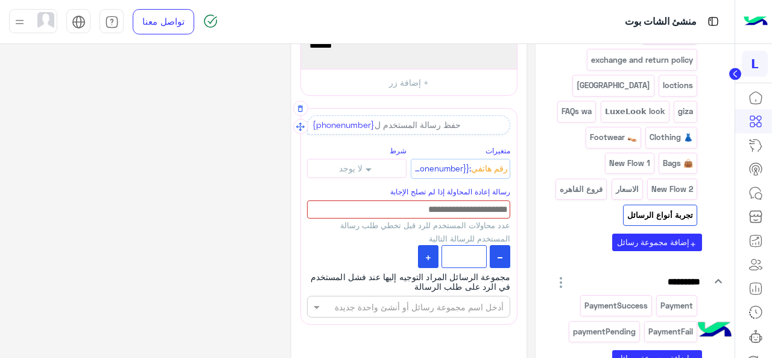
scroll to position [84, 0]
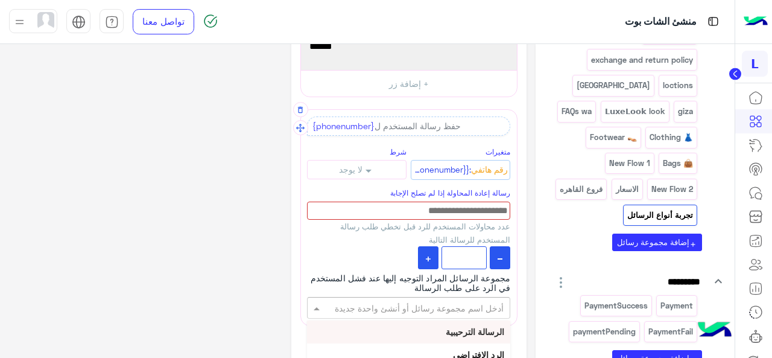
click at [431, 308] on input "text" at bounding box center [430, 307] width 150 height 13
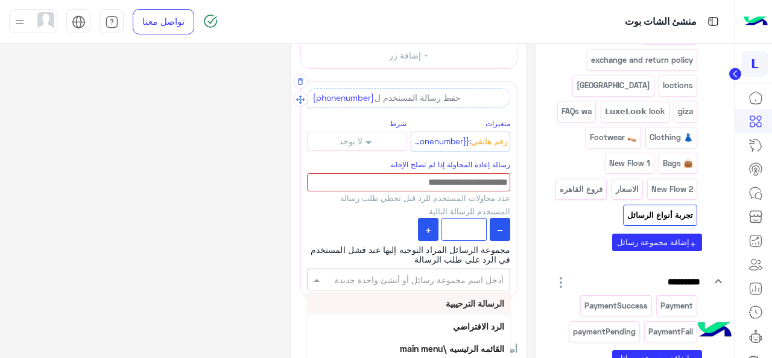
scroll to position [115, 0]
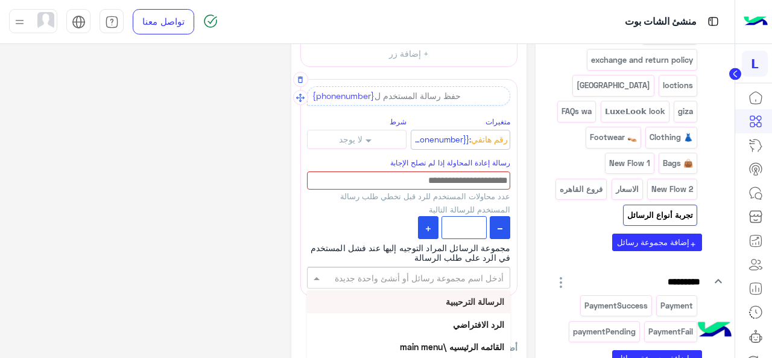
click at [446, 302] on b "الرسالة الترحيبية" at bounding box center [475, 301] width 58 height 10
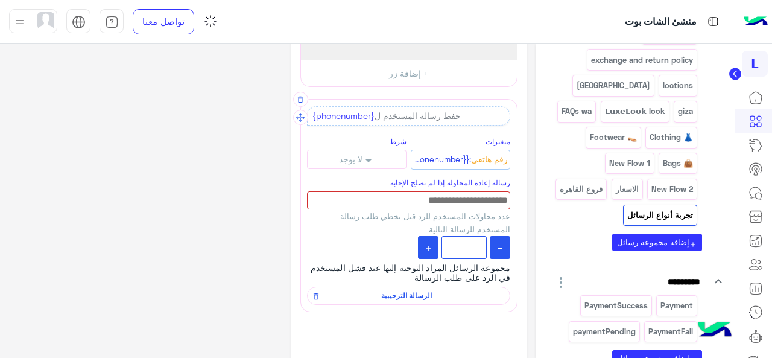
scroll to position [93, 0]
click at [460, 195] on input at bounding box center [408, 201] width 203 height 19
type input "**********"
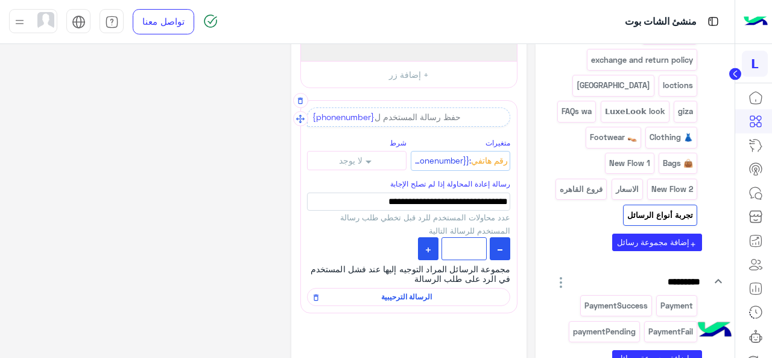
click at [430, 251] on app-plus-icon-quantity at bounding box center [428, 248] width 5 height 10
click at [505, 245] on button at bounding box center [500, 248] width 20 height 23
type input "*"
click at [236, 226] on div "**********" at bounding box center [267, 194] width 517 height 468
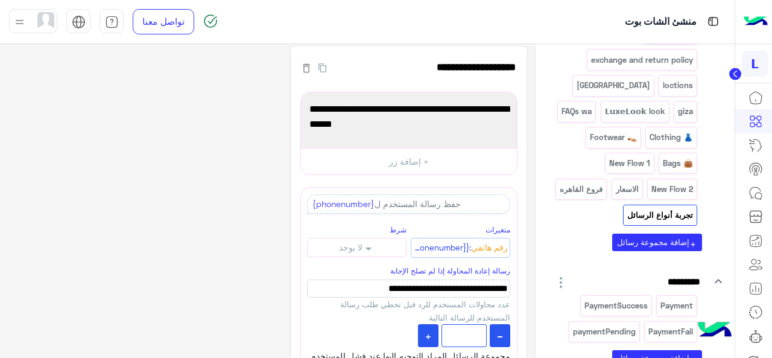
scroll to position [0, 0]
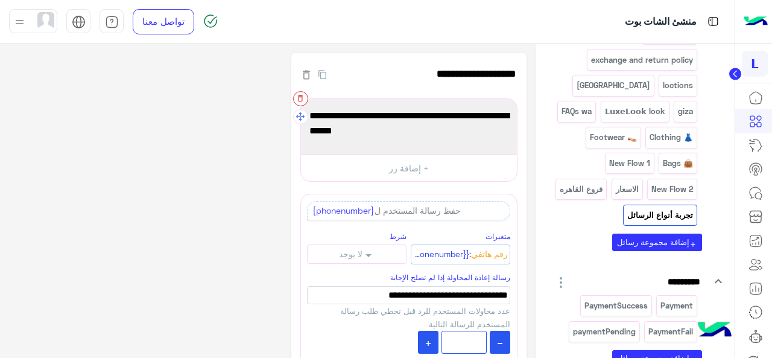
click at [301, 98] on icon "button" at bounding box center [300, 98] width 8 height 8
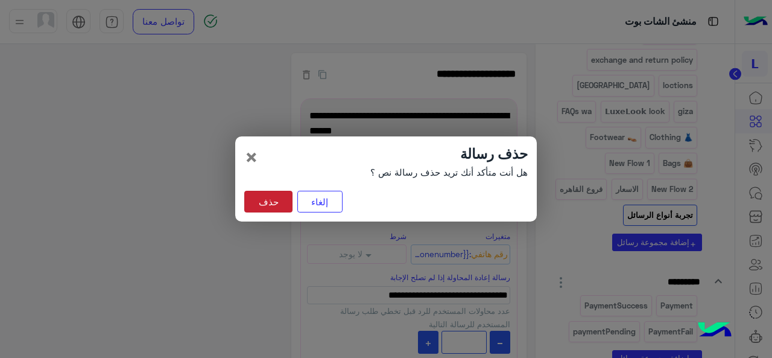
click at [262, 203] on button "حذف" at bounding box center [268, 202] width 48 height 22
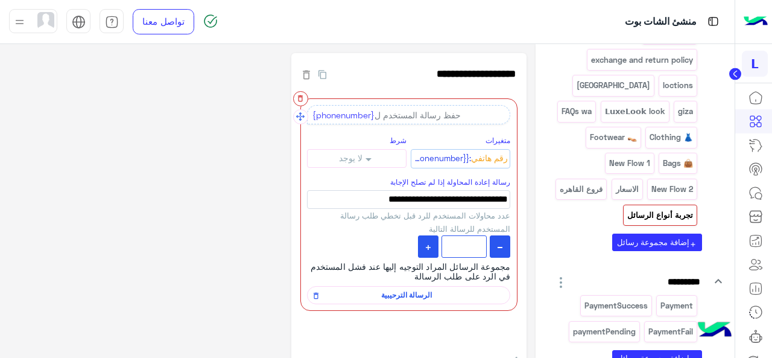
click at [299, 100] on icon "button" at bounding box center [300, 98] width 5 height 7
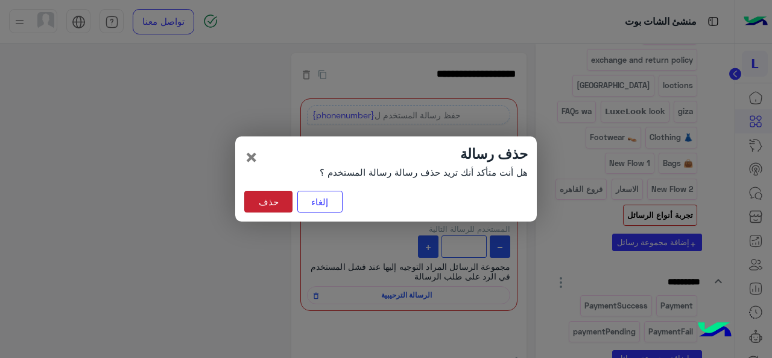
click at [280, 195] on button "حذف" at bounding box center [268, 202] width 48 height 22
